Goal: Transaction & Acquisition: Purchase product/service

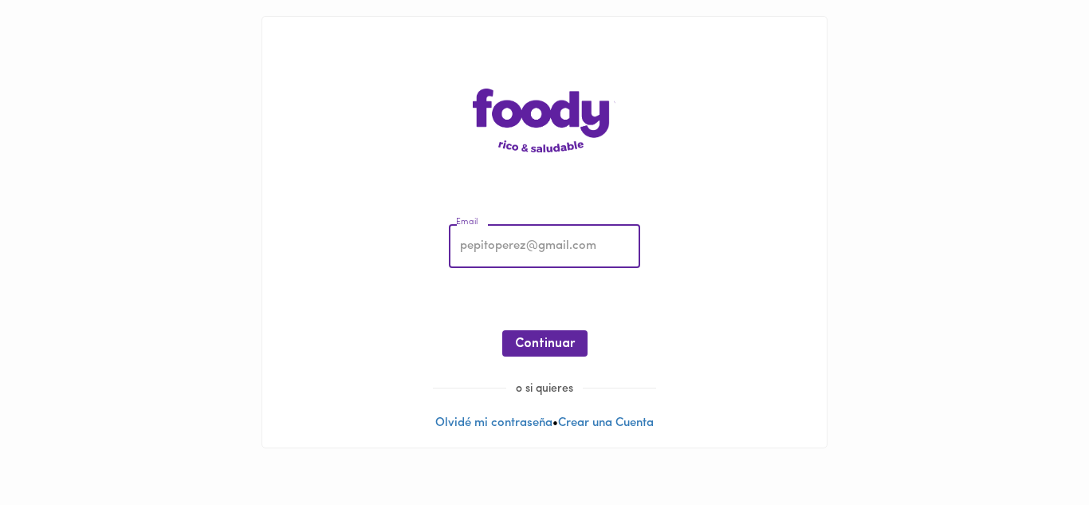
click at [522, 253] on input "email" at bounding box center [544, 247] width 191 height 44
paste input "mosigep759@gddcorp.com"
type input "mosigep759@gddcorp.com"
click at [511, 348] on button "Continuar" at bounding box center [544, 343] width 85 height 26
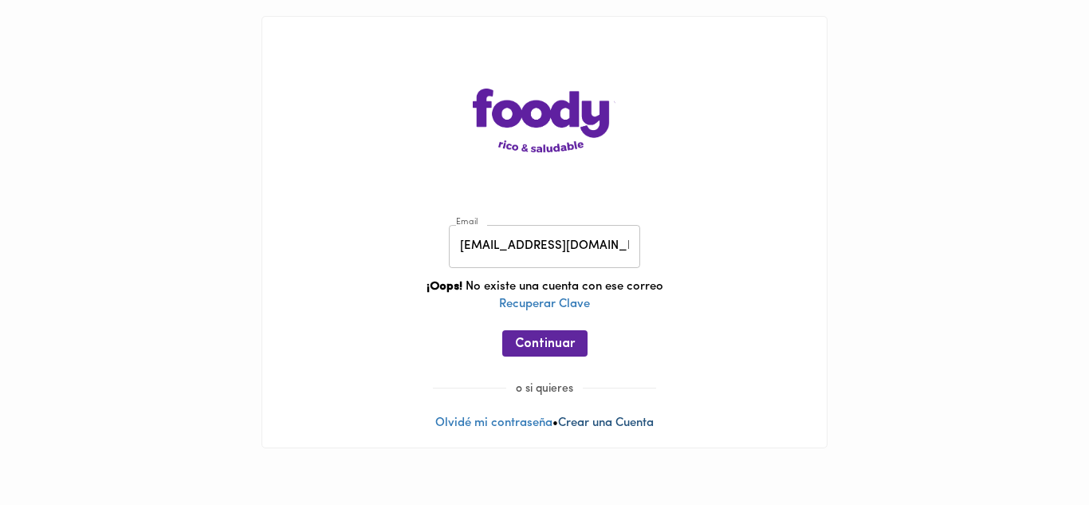
click at [589, 427] on link "Crear una Cuenta" at bounding box center [606, 423] width 96 height 12
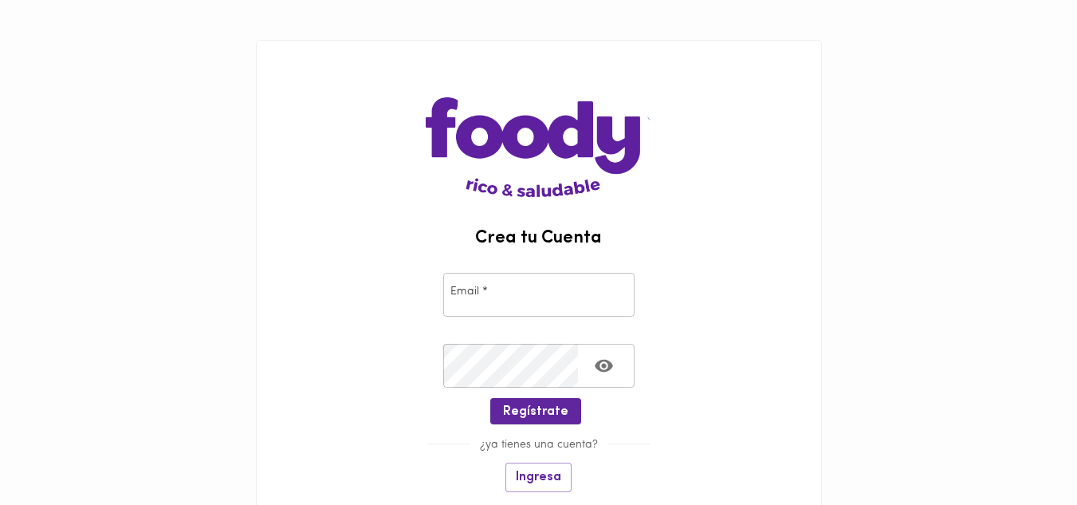
click at [521, 309] on input "email" at bounding box center [538, 295] width 191 height 44
paste input "mosigep759@gddcorp.com"
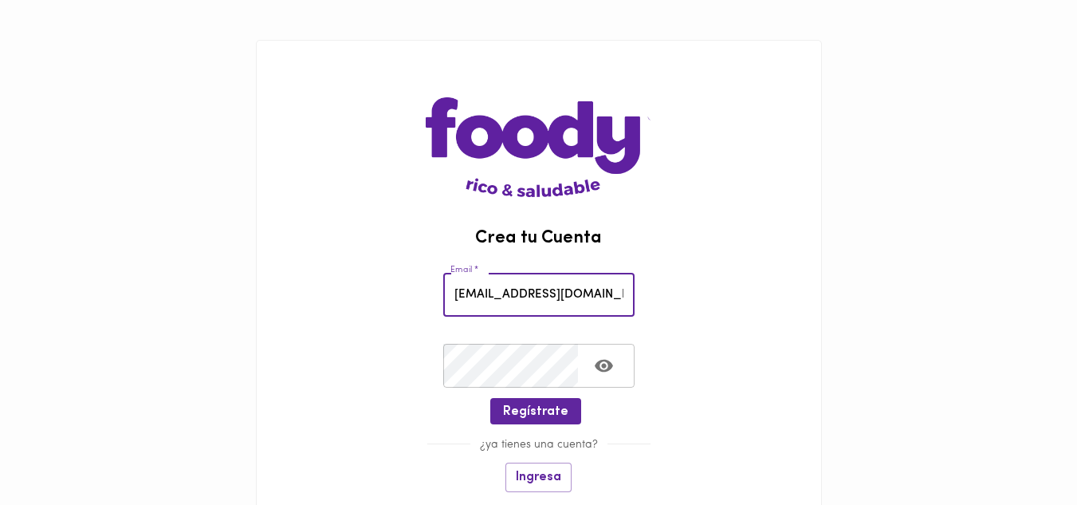
type input "mosigep759@gddcorp.com"
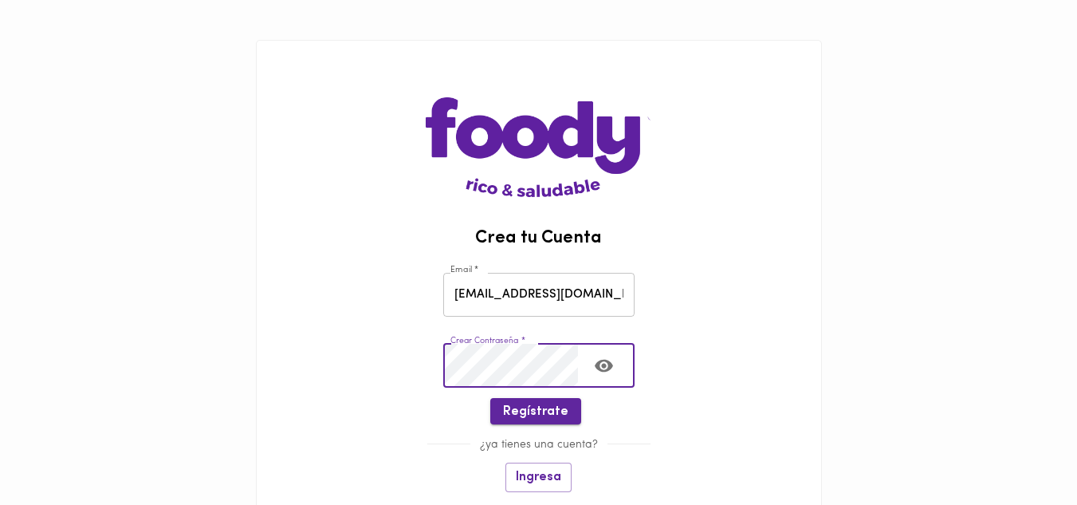
click at [522, 412] on span "Regístrate" at bounding box center [535, 411] width 65 height 15
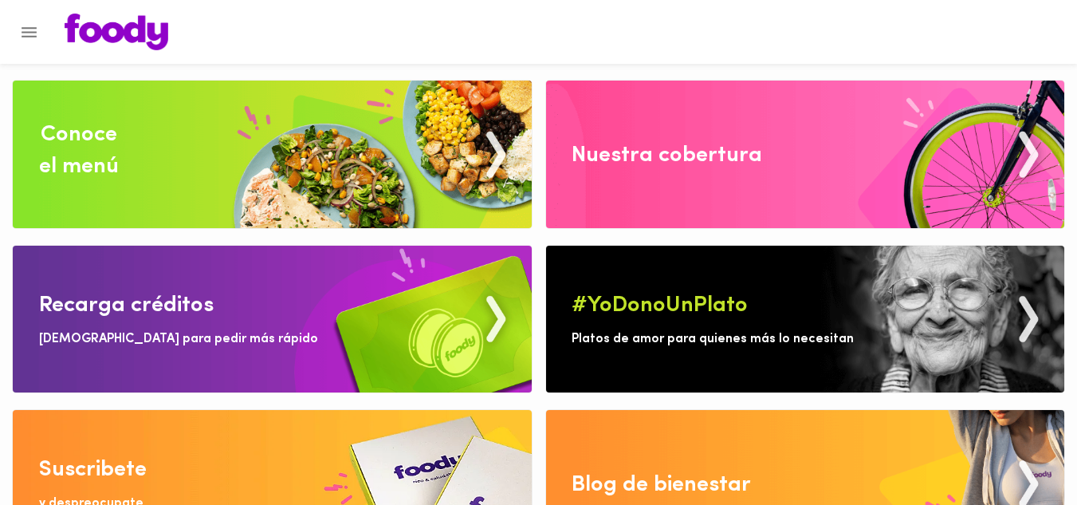
click at [226, 197] on img at bounding box center [272, 155] width 519 height 148
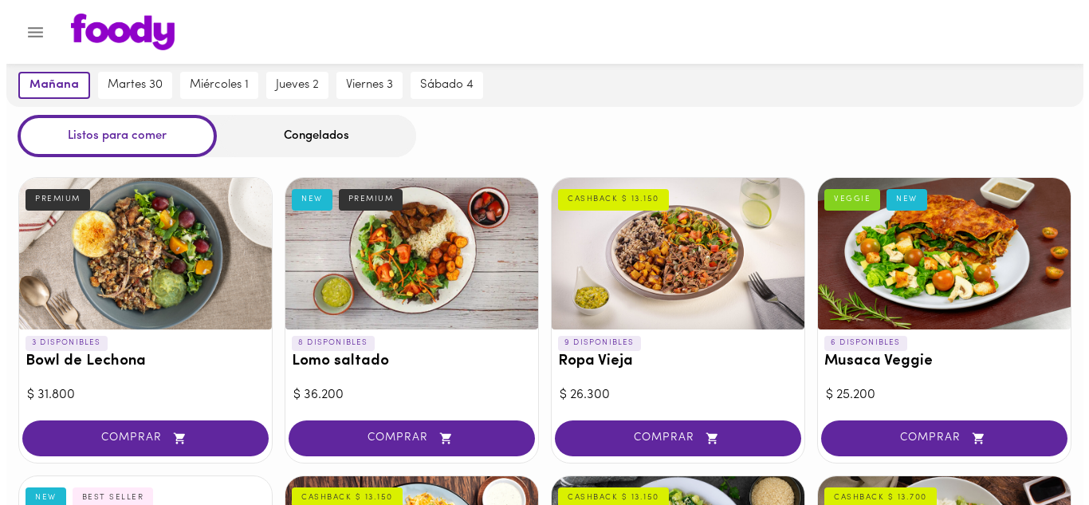
scroll to position [80, 0]
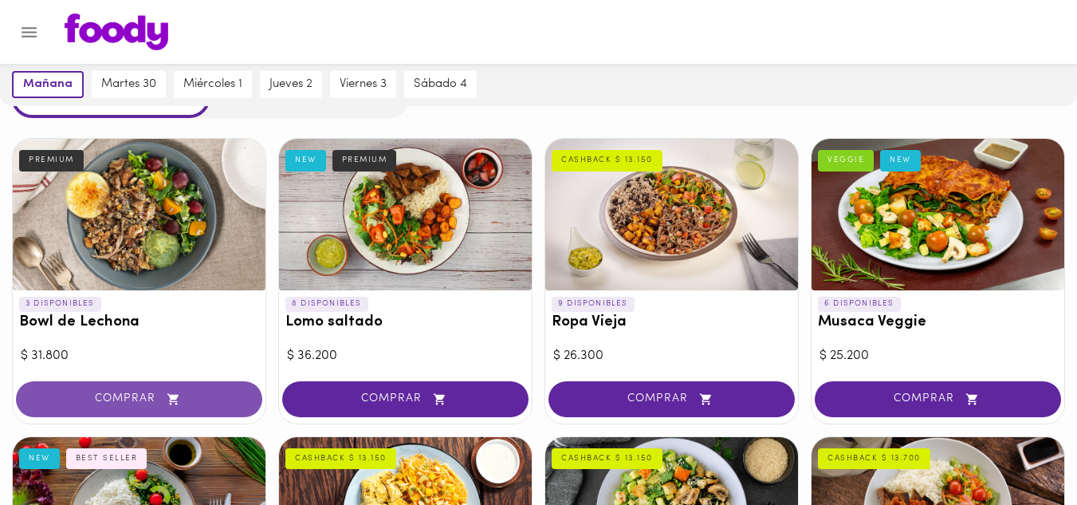
click at [171, 397] on icon "button" at bounding box center [172, 398] width 11 height 11
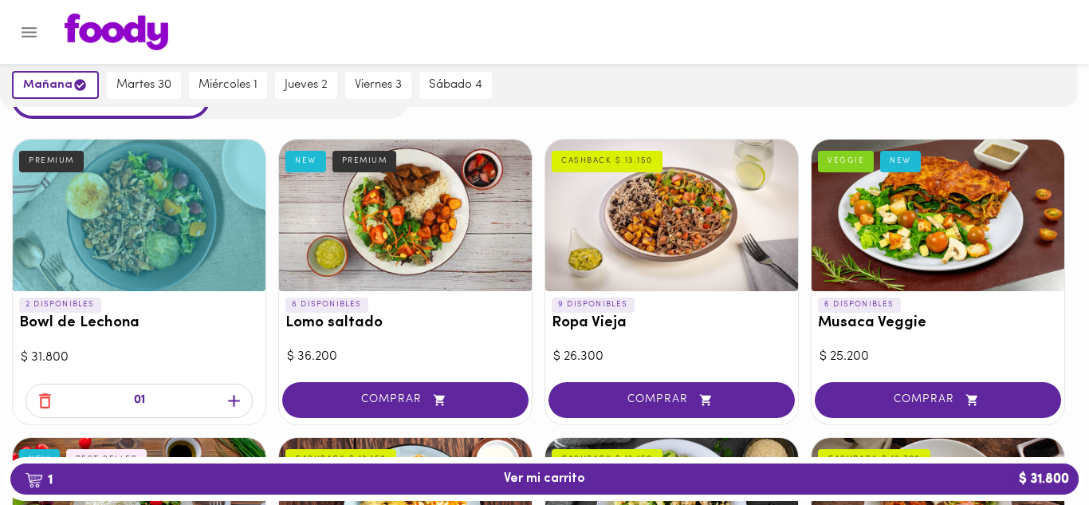
scroll to position [81, 0]
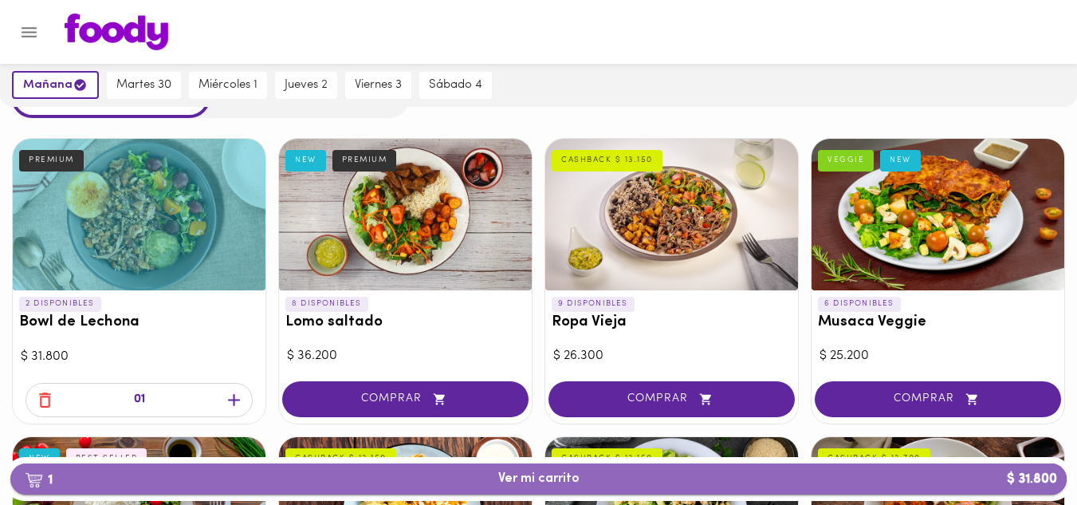
click at [548, 489] on button "1 Ver mi carrito $ 31.800" at bounding box center [538, 478] width 1057 height 31
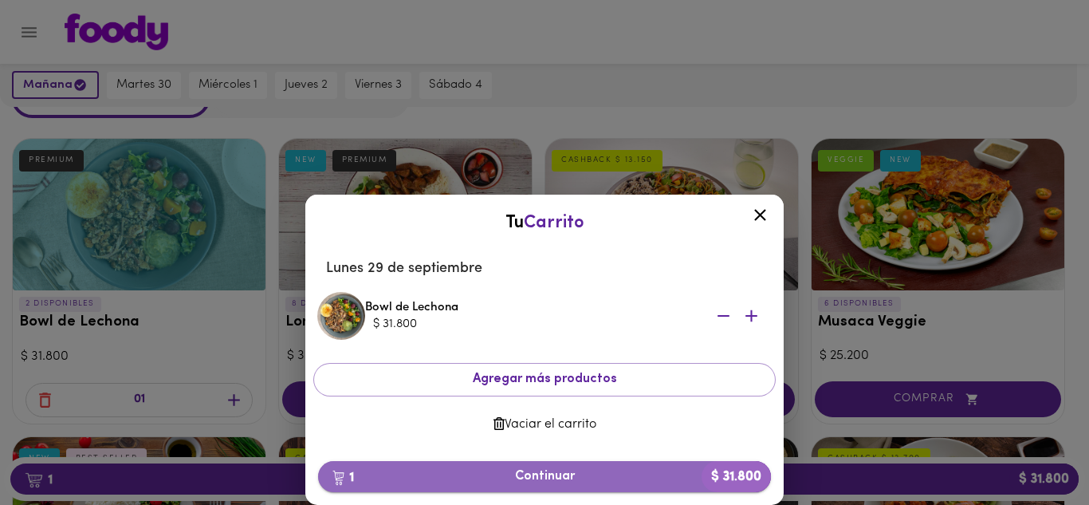
click at [553, 475] on span "1 Continuar $ 31.800" at bounding box center [544, 476] width 427 height 15
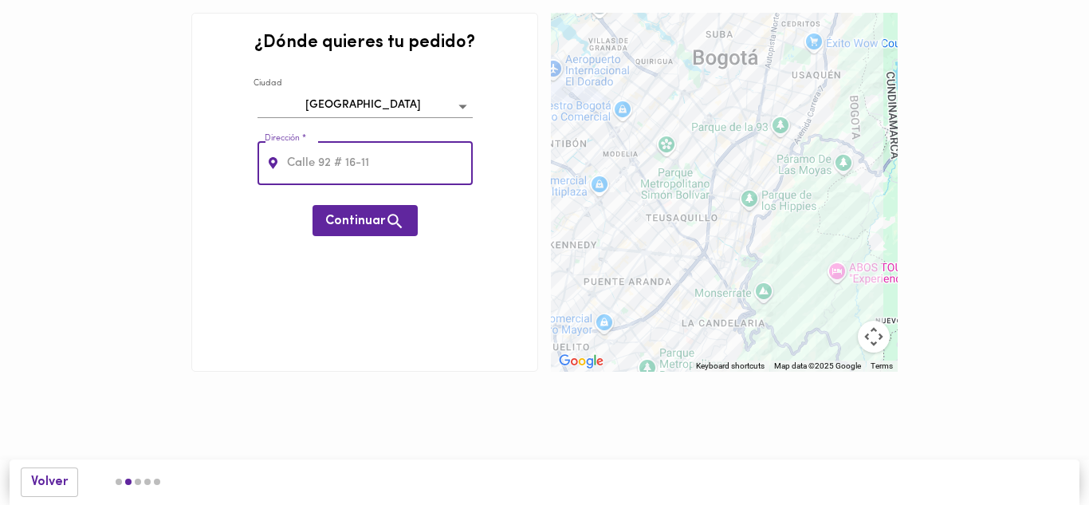
click at [664, 170] on div at bounding box center [724, 192] width 347 height 359
click at [371, 161] on input "text" at bounding box center [378, 163] width 189 height 44
type input "avenida 53"
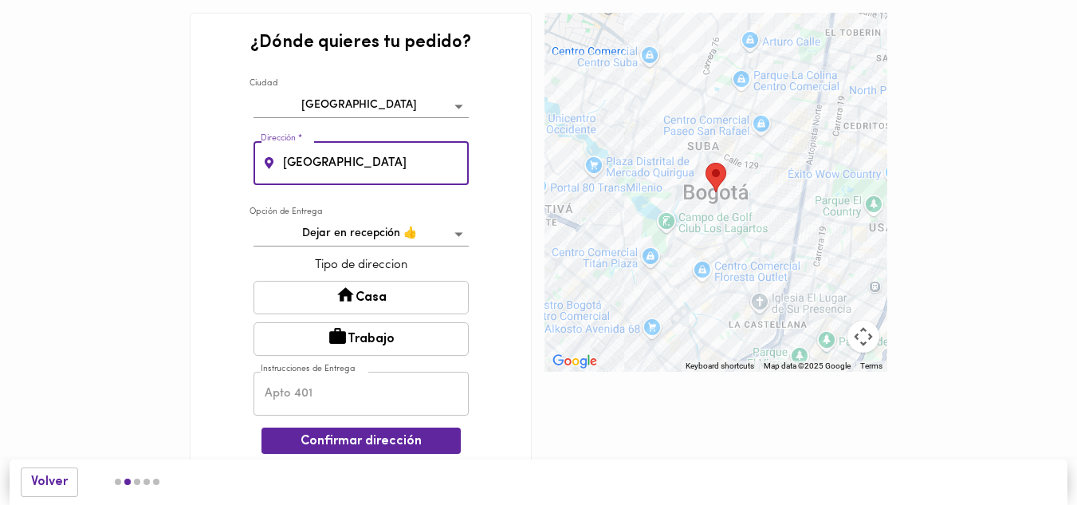
click at [359, 296] on button "Casa" at bounding box center [361, 297] width 215 height 33
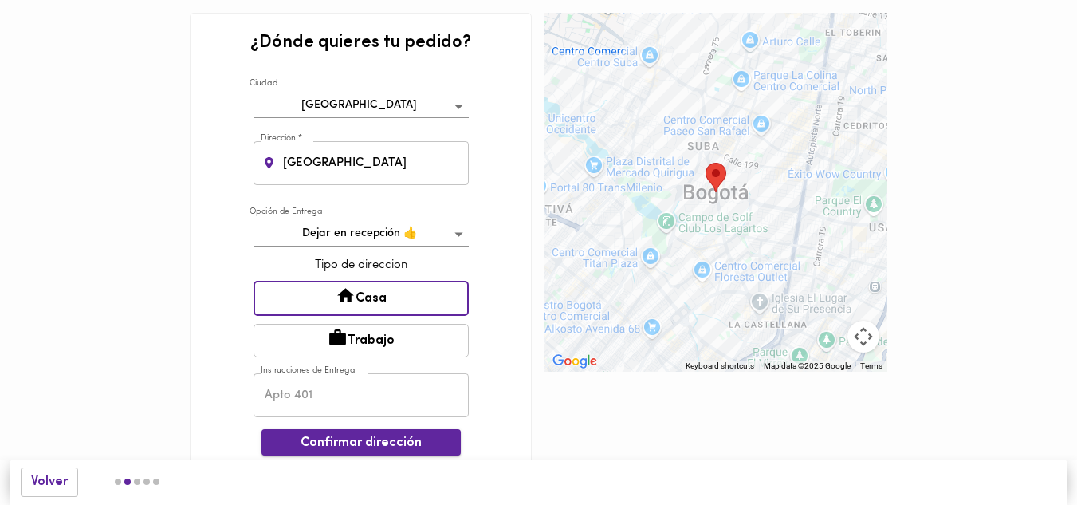
click at [388, 446] on span "Confirmar dirección" at bounding box center [361, 442] width 174 height 15
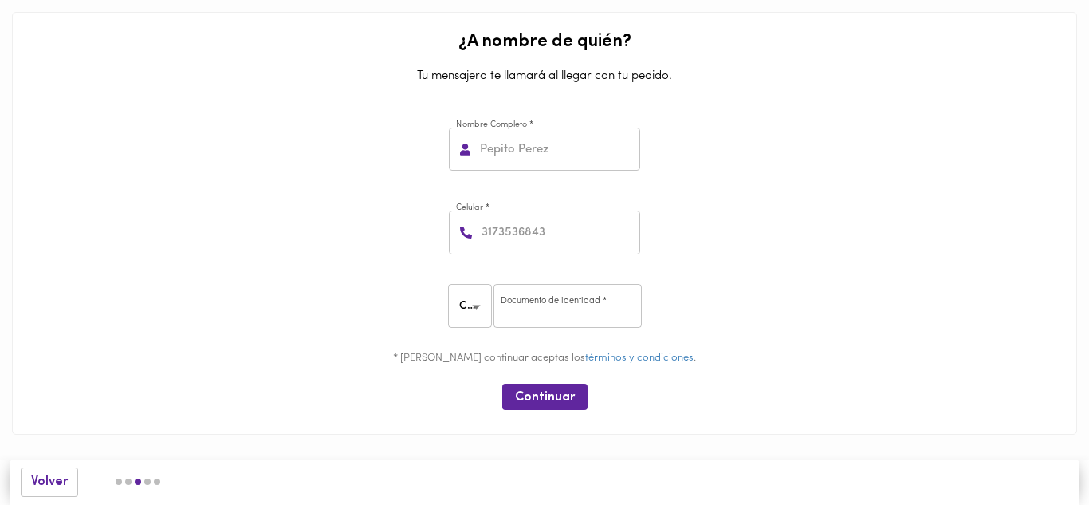
click at [526, 159] on input "text" at bounding box center [558, 150] width 163 height 44
type input "carlos xD"
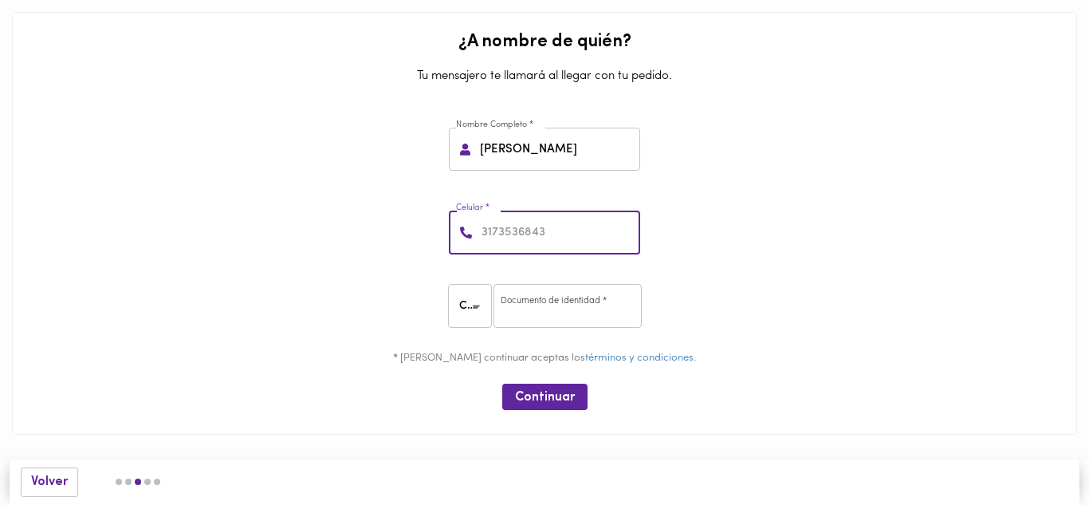
click at [527, 234] on input "number" at bounding box center [560, 233] width 162 height 44
type input "3264763312"
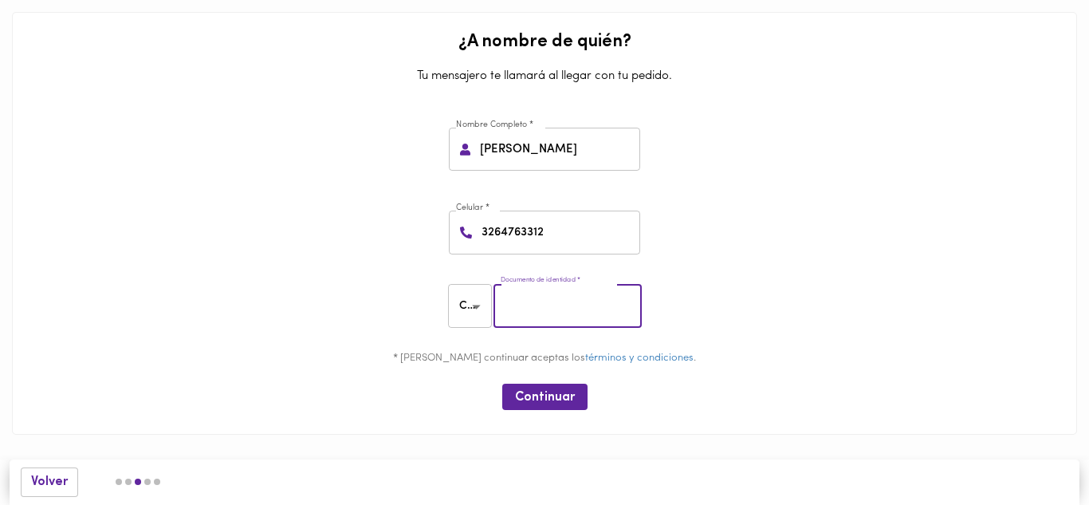
click at [517, 312] on input "number" at bounding box center [568, 306] width 148 height 44
type input "45637228"
click at [546, 404] on span "Continuar" at bounding box center [545, 397] width 60 height 15
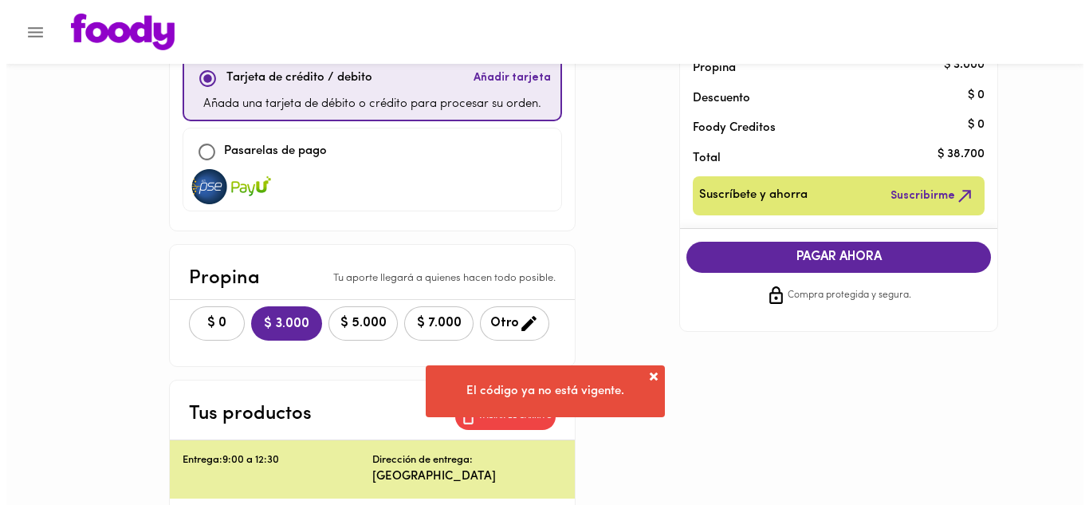
scroll to position [80, 0]
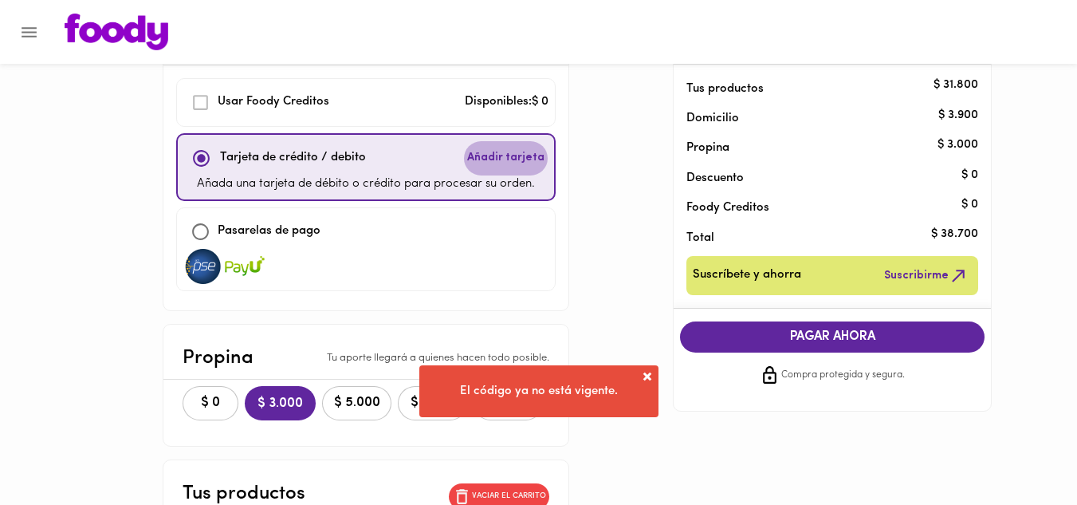
click at [511, 160] on span "Añadir tarjeta" at bounding box center [505, 158] width 77 height 16
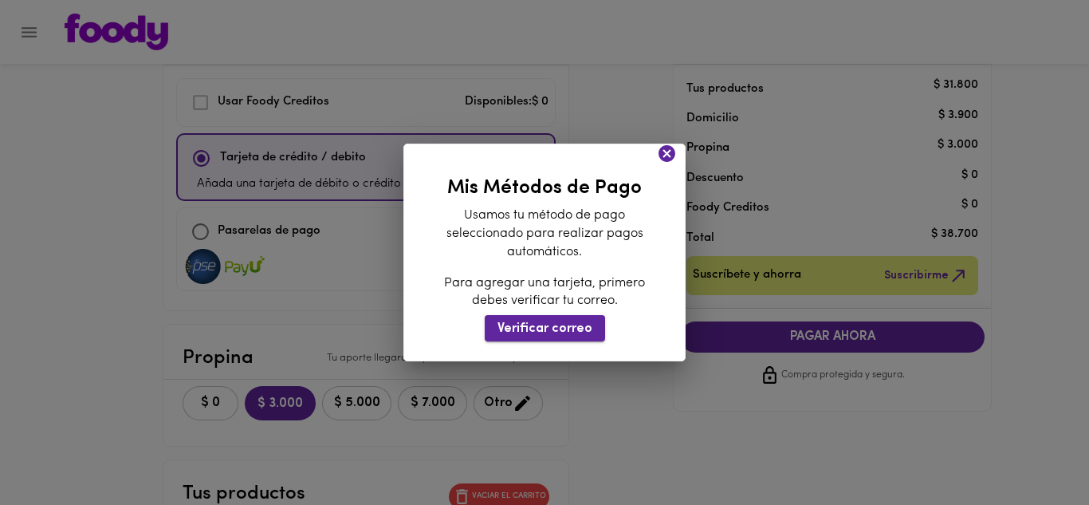
click at [537, 325] on span "Verificar correo" at bounding box center [545, 328] width 95 height 15
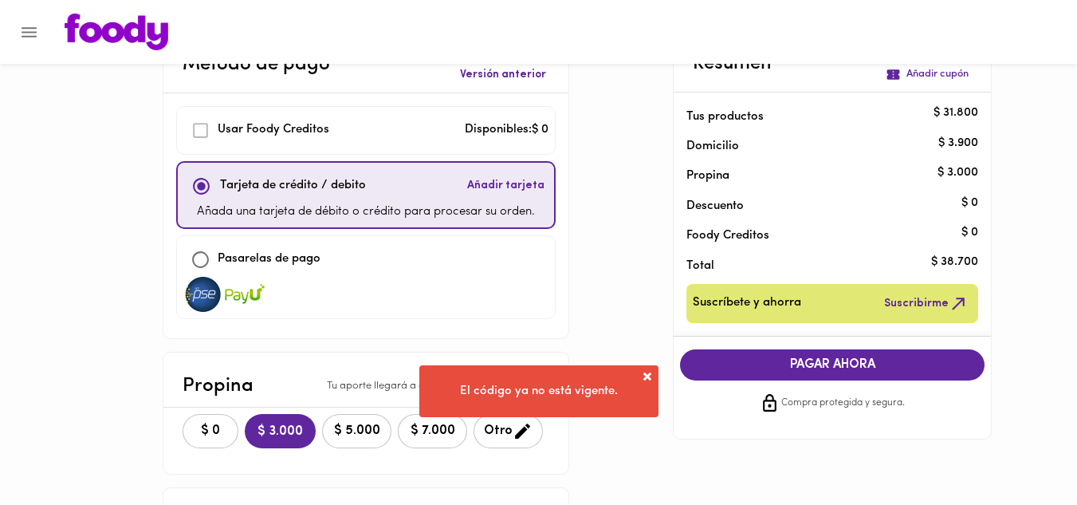
scroll to position [80, 0]
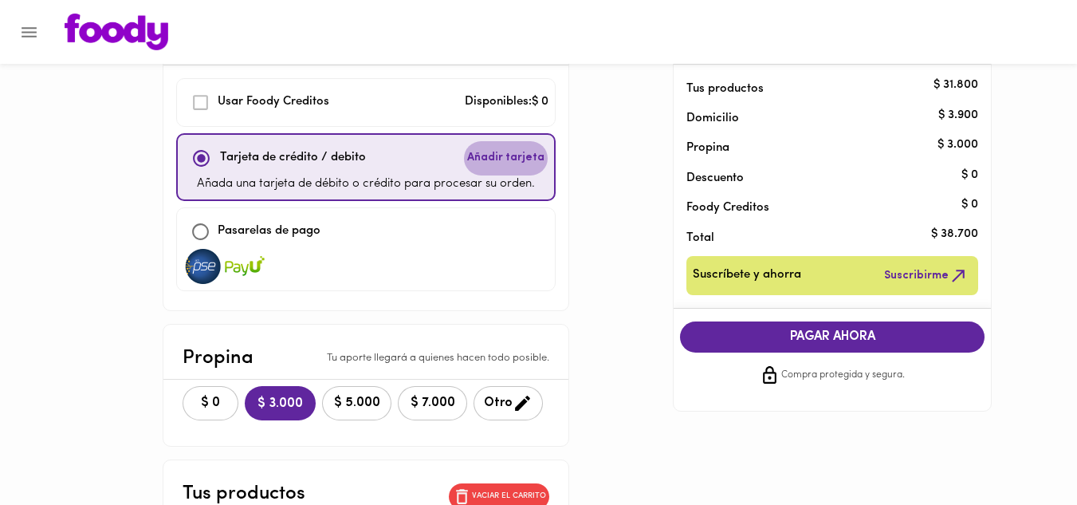
click at [512, 156] on span "Añadir tarjeta" at bounding box center [505, 158] width 77 height 16
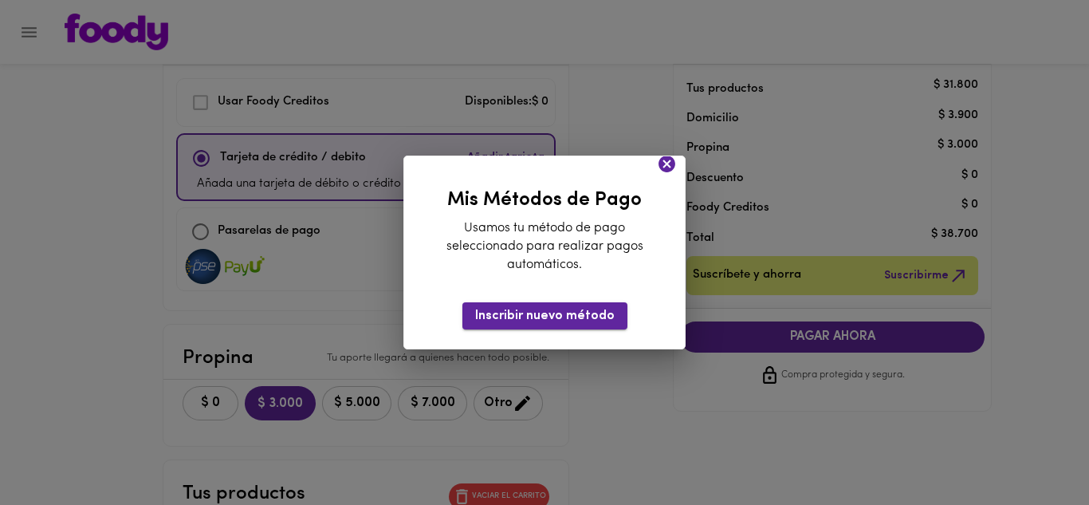
click at [557, 318] on span "Inscribir nuevo método" at bounding box center [545, 316] width 140 height 15
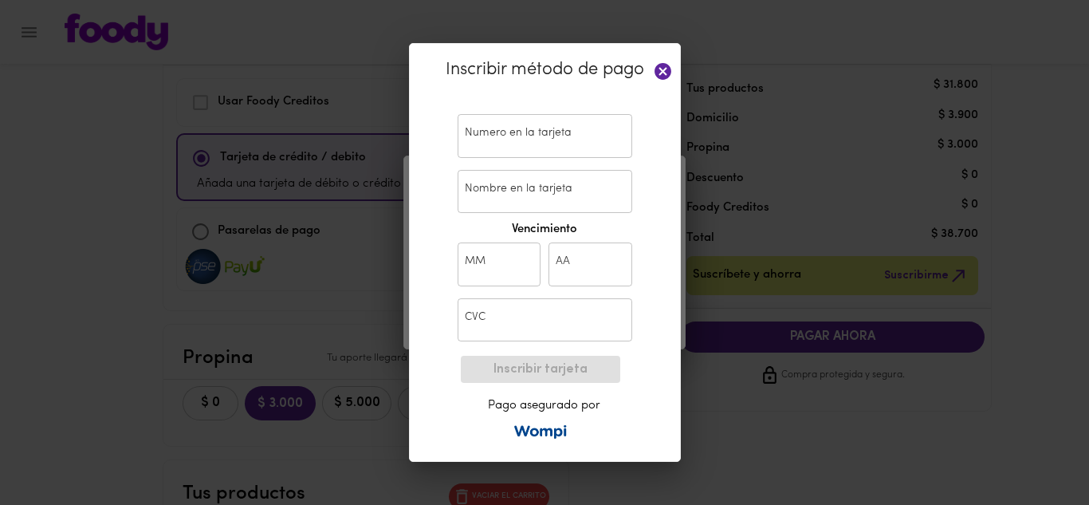
click at [521, 135] on input "text" at bounding box center [545, 136] width 175 height 44
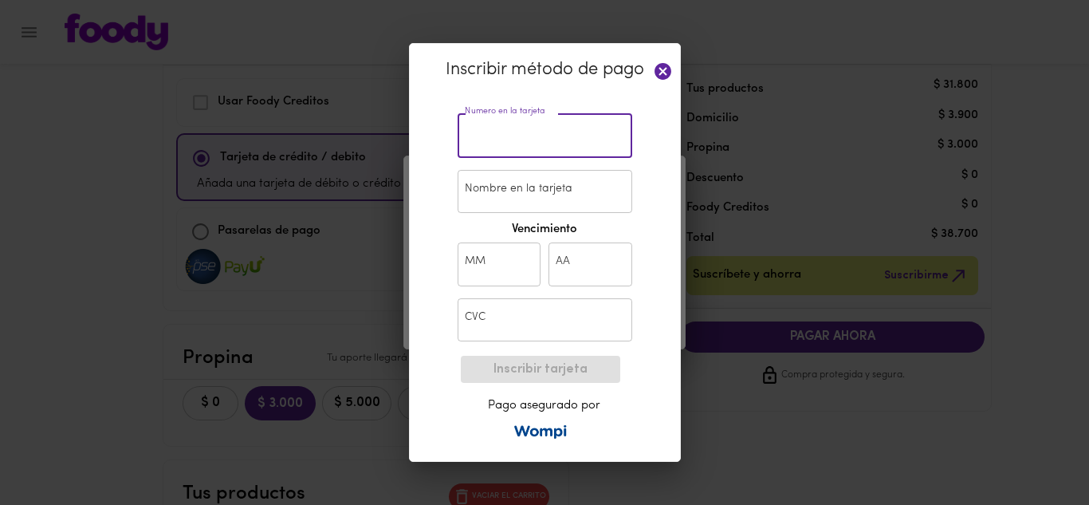
paste input "5306 9171 2566 2333"
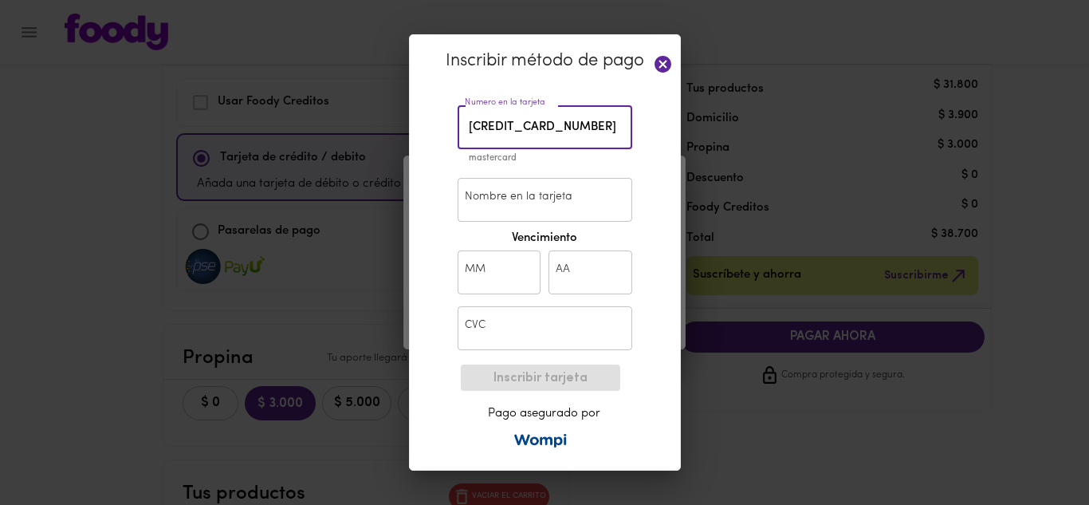
type input "5306 9171 2566 2333"
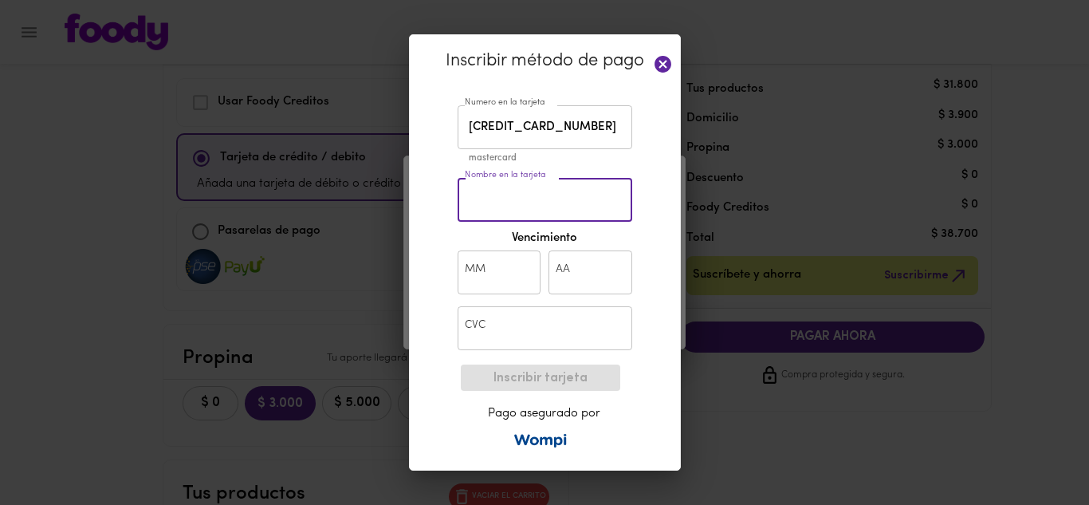
click at [525, 197] on input "Nombre en la tarjeta" at bounding box center [545, 200] width 175 height 44
type input "carlos arias"
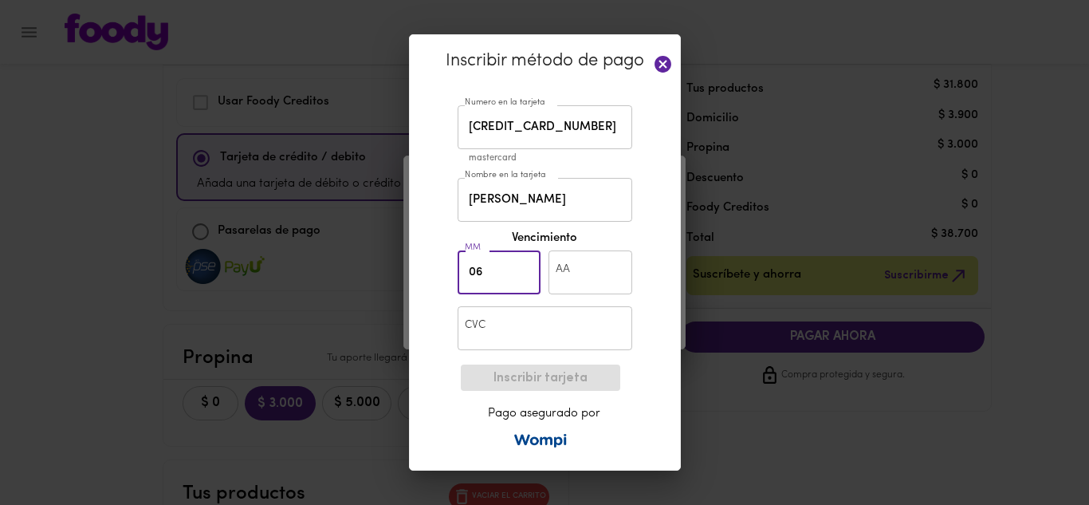
type input "06"
type input "32"
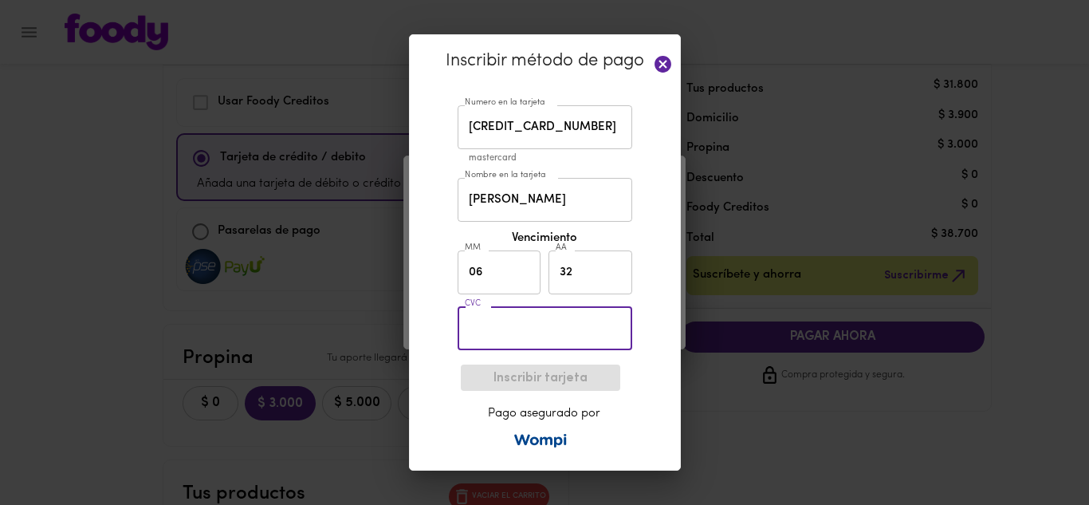
click at [486, 322] on input "text" at bounding box center [545, 328] width 175 height 44
type input "616"
click at [518, 371] on span "Inscribir tarjeta" at bounding box center [541, 378] width 134 height 15
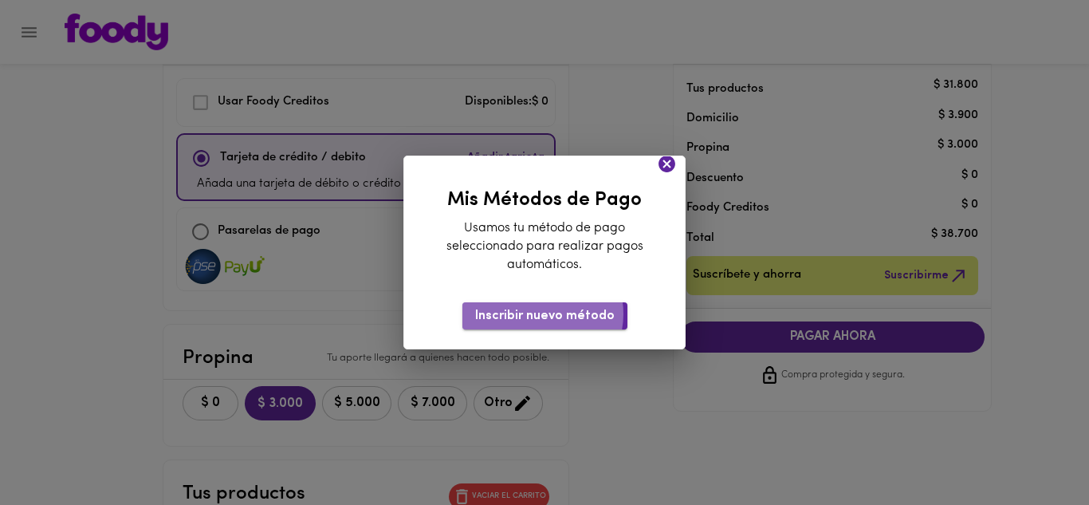
click at [539, 313] on span "Inscribir nuevo método" at bounding box center [545, 316] width 140 height 15
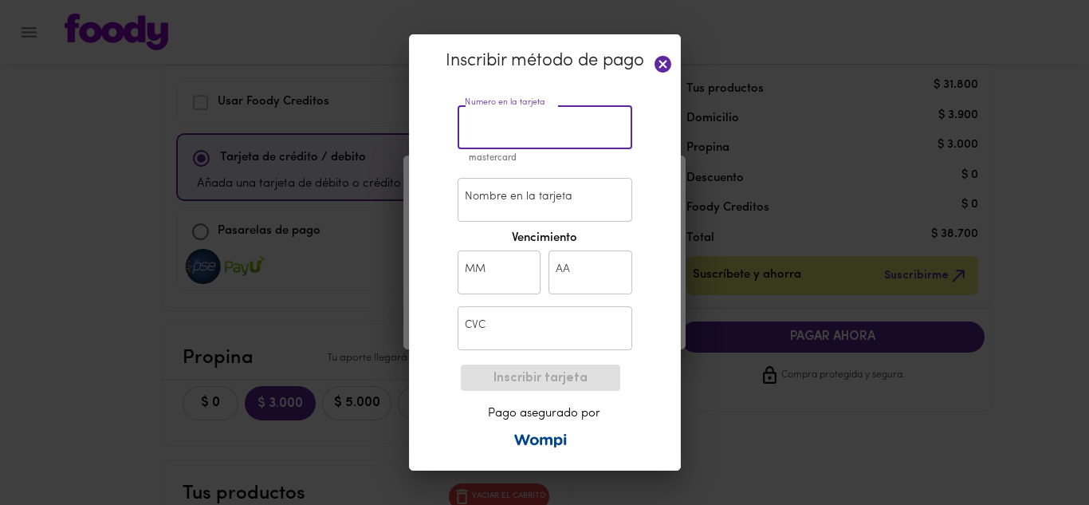
click at [548, 147] on input "text" at bounding box center [545, 127] width 175 height 44
paste input "5306 9171 2566 5237"
type input "5306 9171 2566 5237"
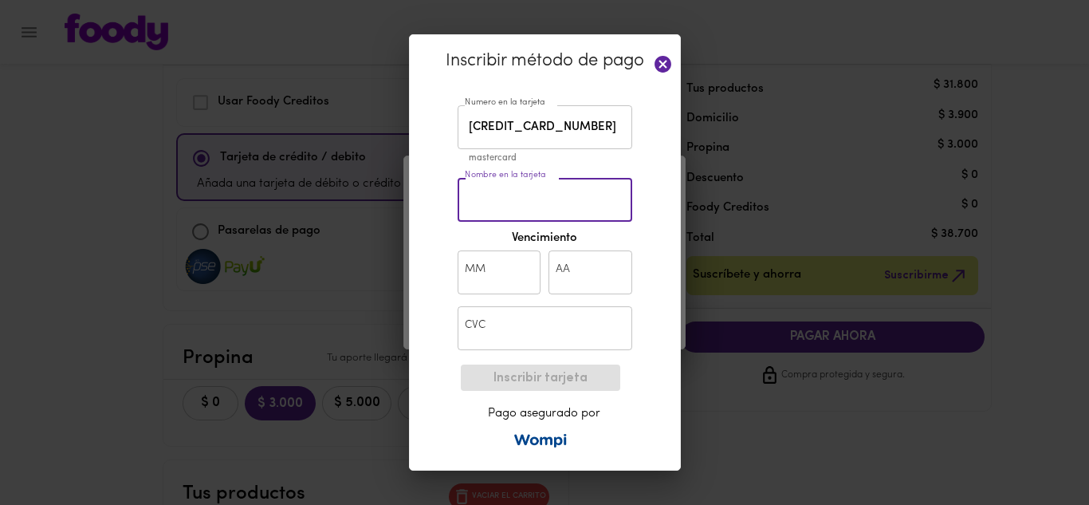
click at [525, 200] on input "Nombre en la tarjeta" at bounding box center [545, 200] width 175 height 44
type input "carlos arias"
click at [479, 276] on input "text" at bounding box center [500, 272] width 84 height 44
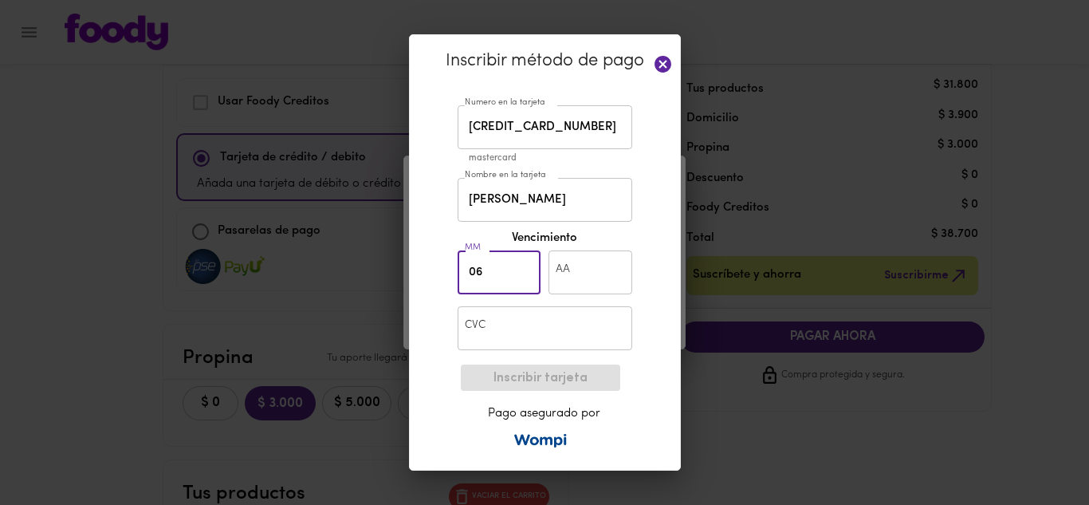
type input "06"
click at [571, 278] on input "text" at bounding box center [591, 272] width 84 height 44
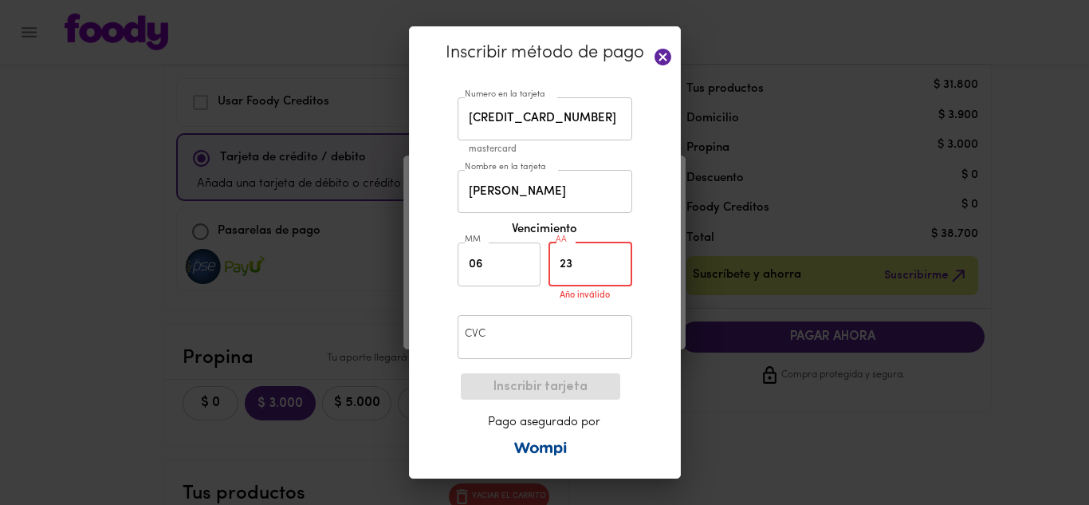
type input "2"
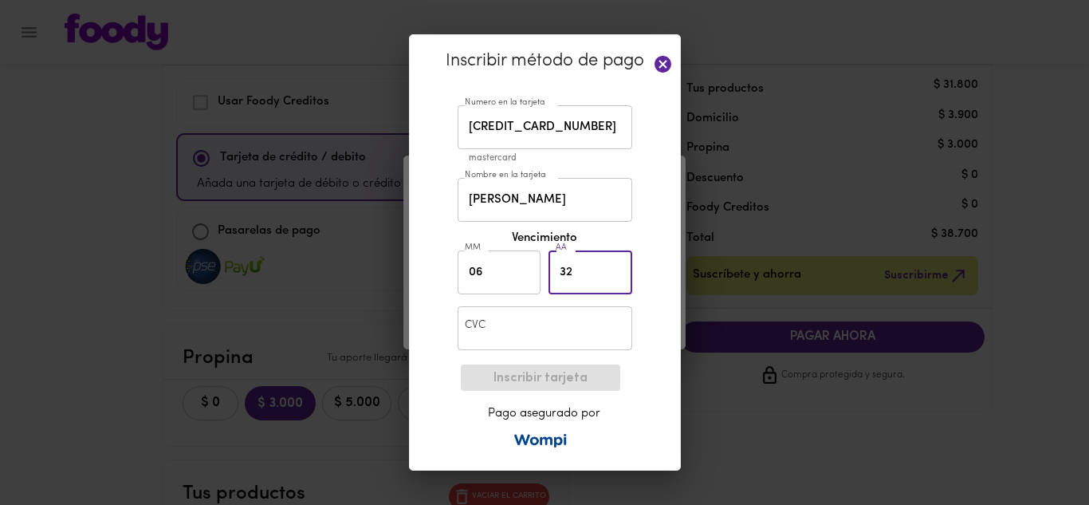
type input "32"
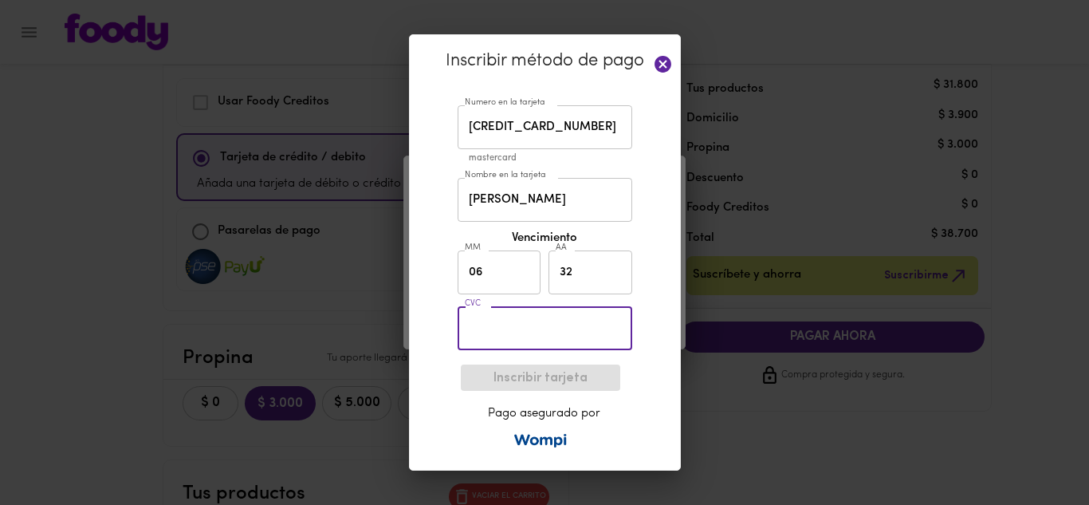
click at [548, 311] on input "text" at bounding box center [545, 328] width 175 height 44
type input "000"
click at [528, 382] on span "Inscribir tarjeta" at bounding box center [541, 378] width 134 height 15
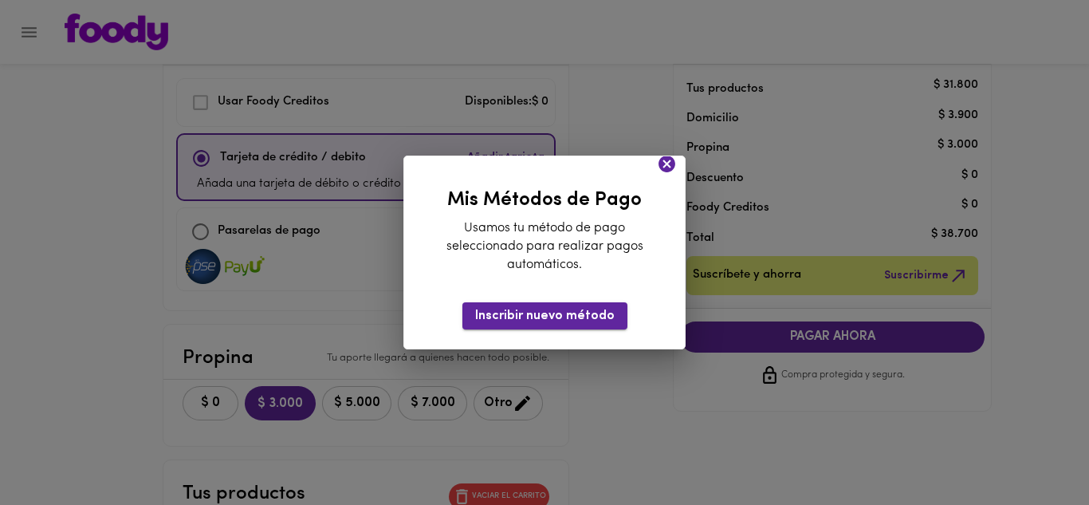
click at [518, 317] on span "Inscribir nuevo método" at bounding box center [545, 316] width 140 height 15
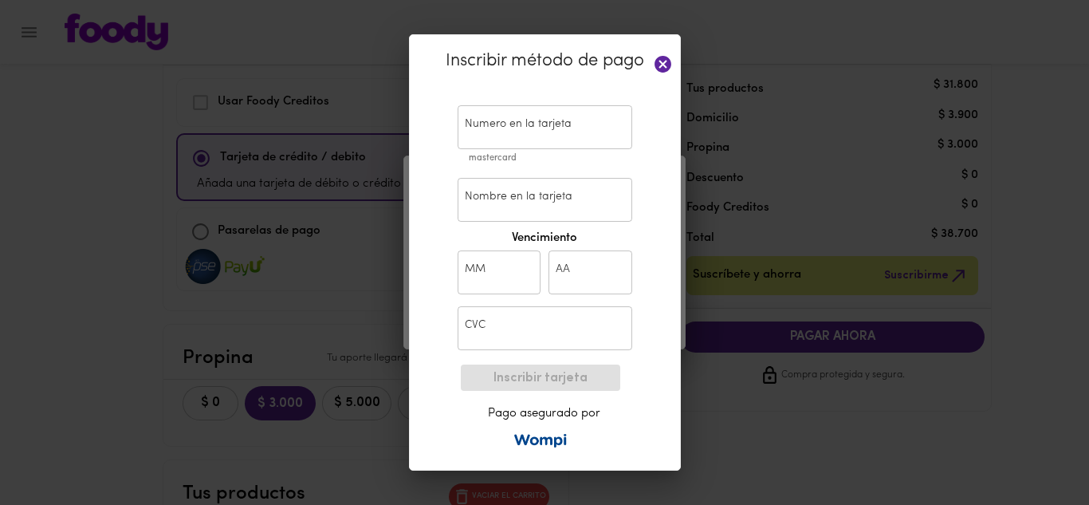
click at [518, 119] on input "text" at bounding box center [545, 127] width 175 height 44
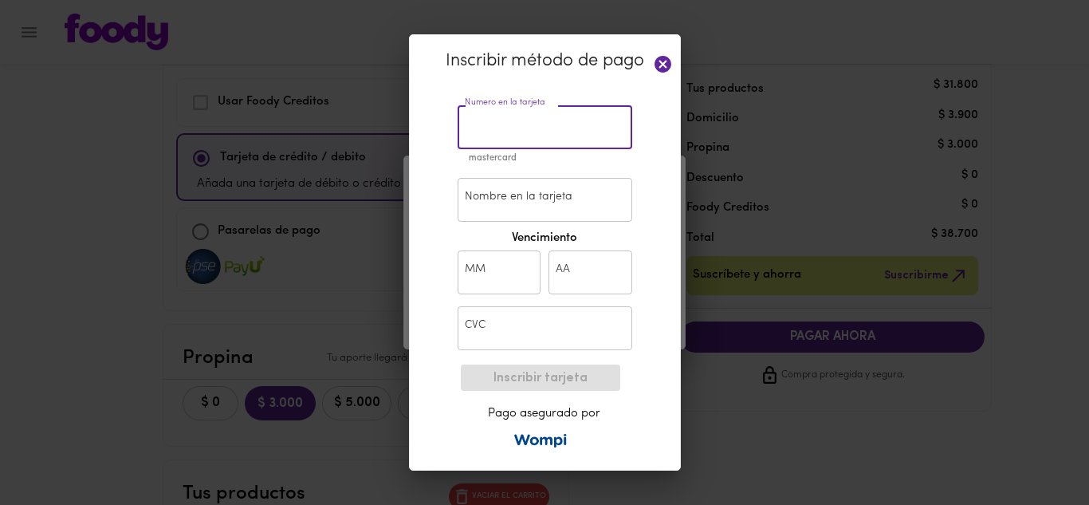
paste input "5306 9171 2566 1053"
type input "5306 9171 2566 1053"
click at [492, 207] on input "Nombre en la tarjeta" at bounding box center [545, 200] width 175 height 44
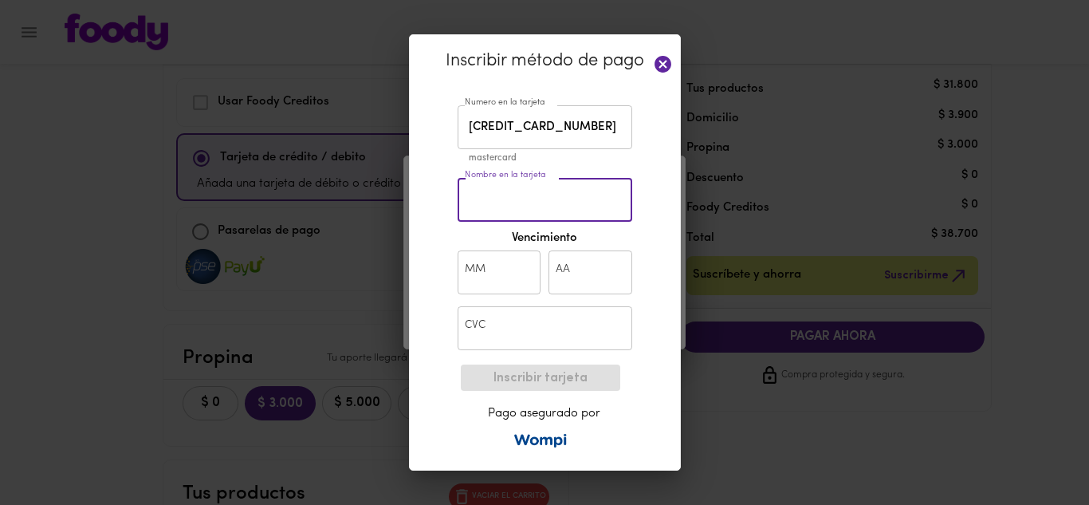
type input "carlos arias"
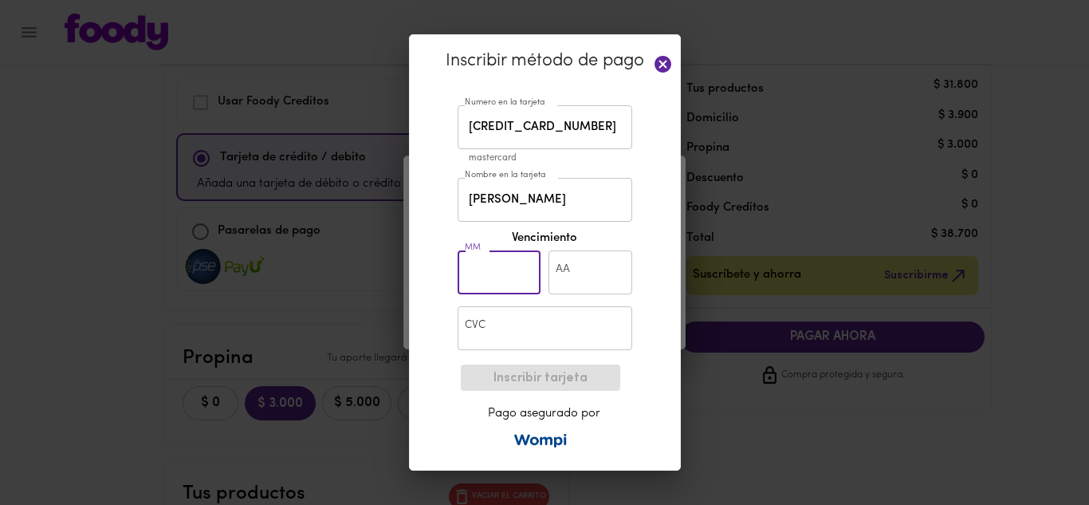
click at [480, 267] on input "text" at bounding box center [500, 272] width 84 height 44
type input "06"
click at [561, 281] on input "text" at bounding box center [591, 272] width 84 height 44
type input "32"
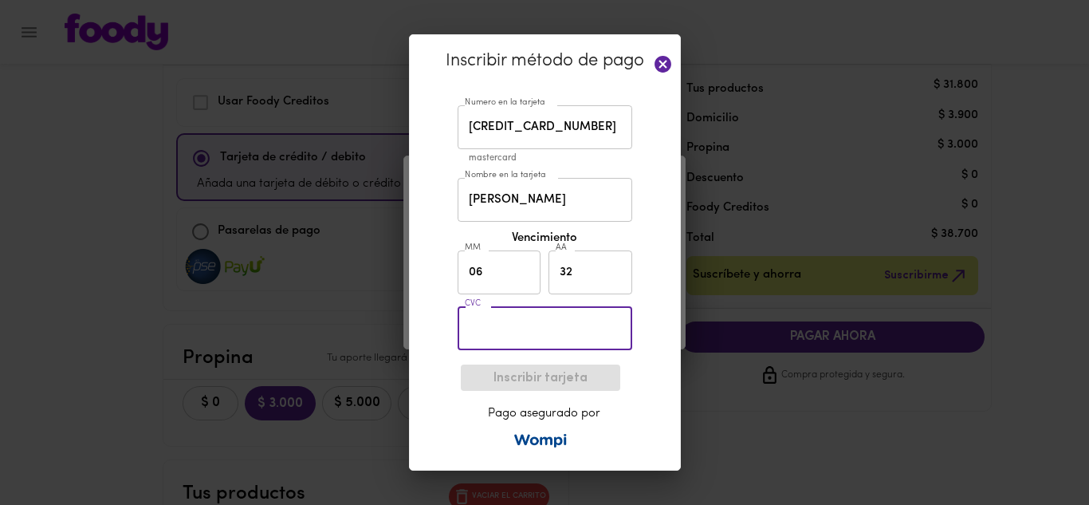
click at [537, 333] on input "text" at bounding box center [545, 328] width 175 height 44
type input "948"
click at [537, 378] on span "Inscribir tarjeta" at bounding box center [541, 378] width 134 height 15
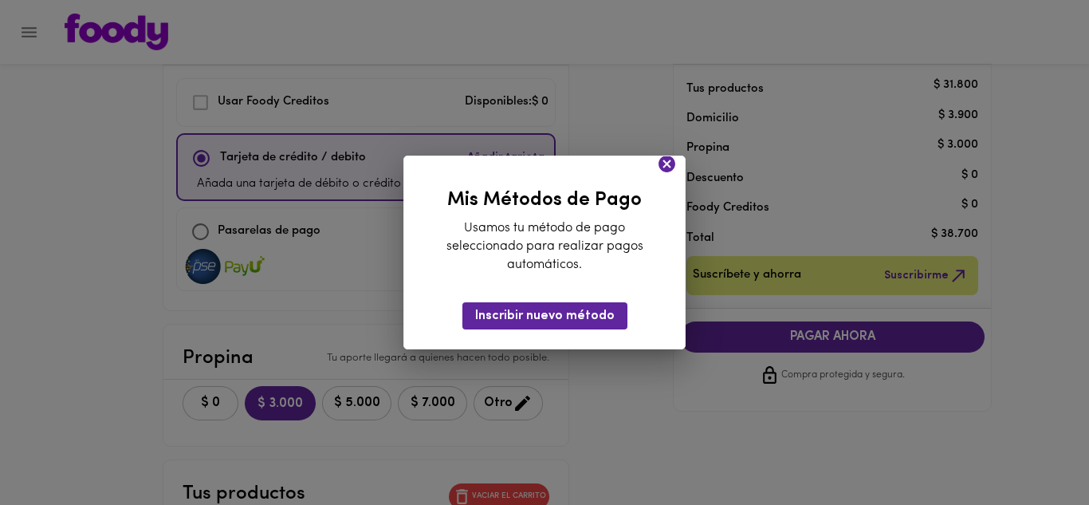
click at [667, 165] on icon at bounding box center [667, 164] width 20 height 20
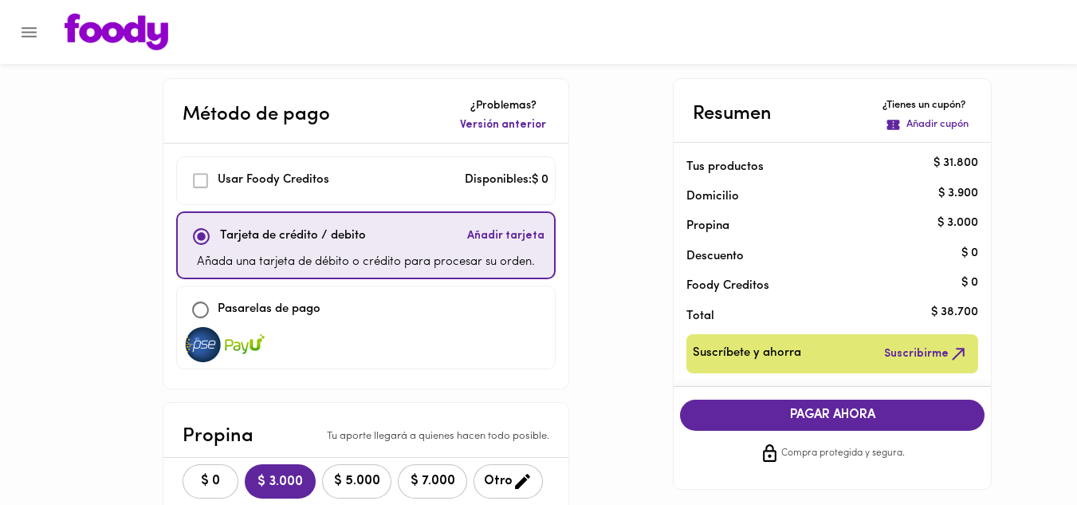
scroll to position [0, 0]
